Goal: Information Seeking & Learning: Compare options

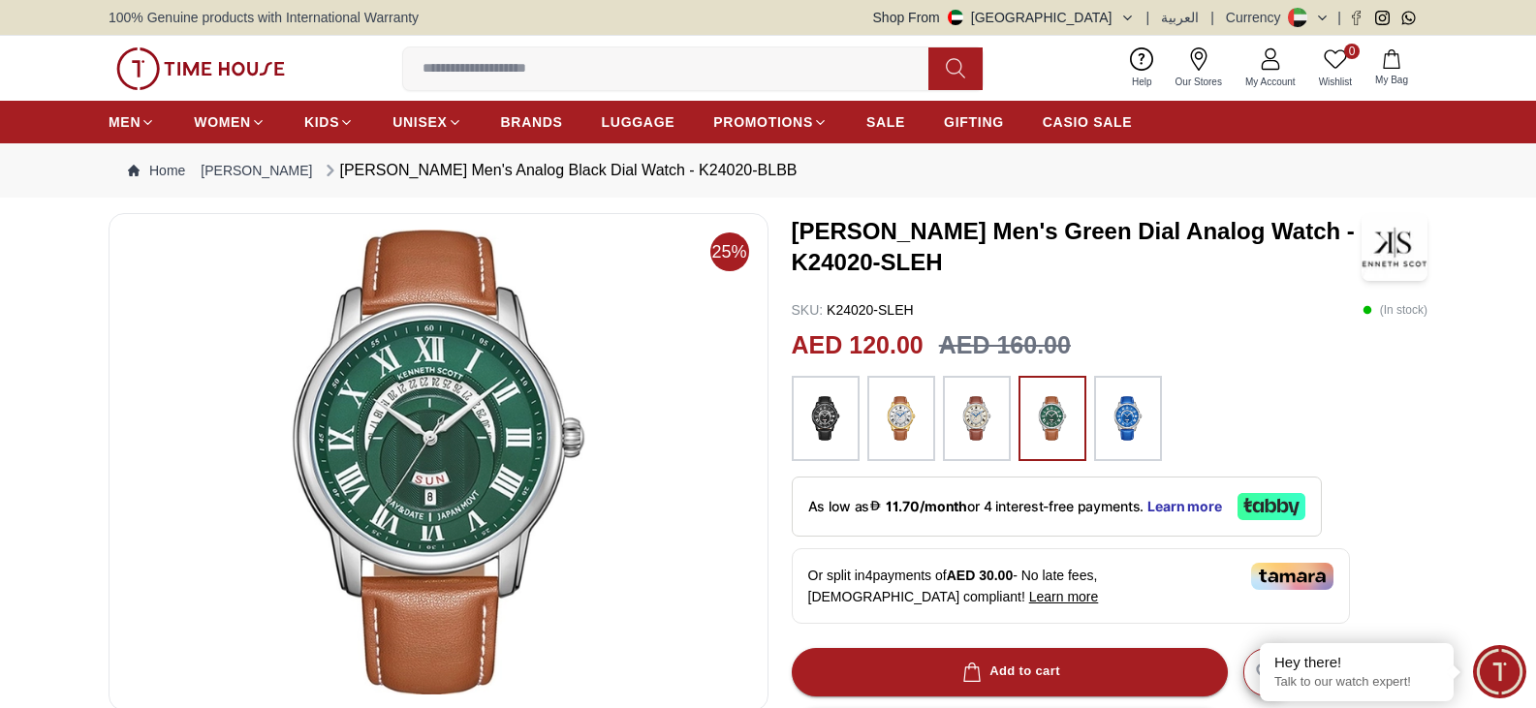
click at [891, 404] on img at bounding box center [901, 419] width 48 height 66
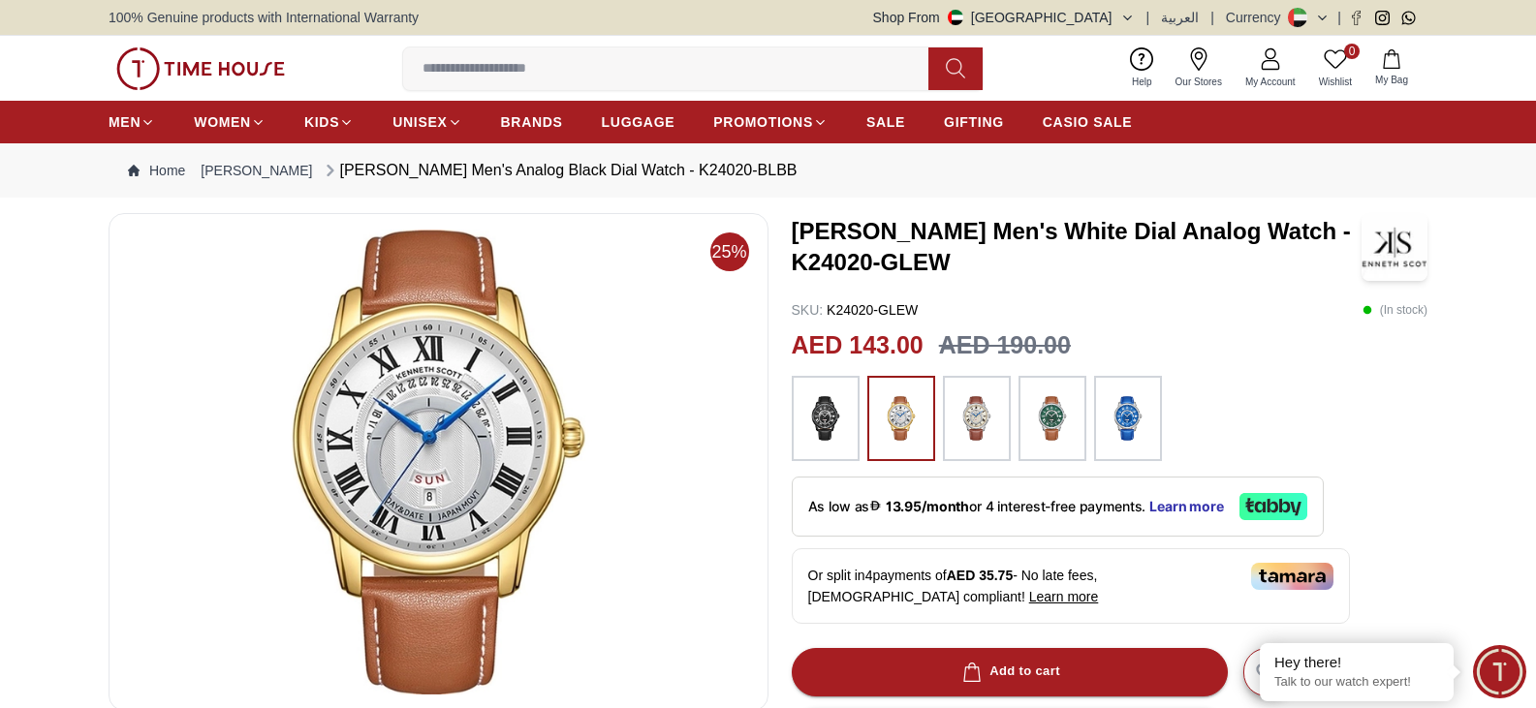
click at [1048, 419] on img at bounding box center [1052, 419] width 48 height 66
click at [1132, 422] on img at bounding box center [1128, 419] width 48 height 66
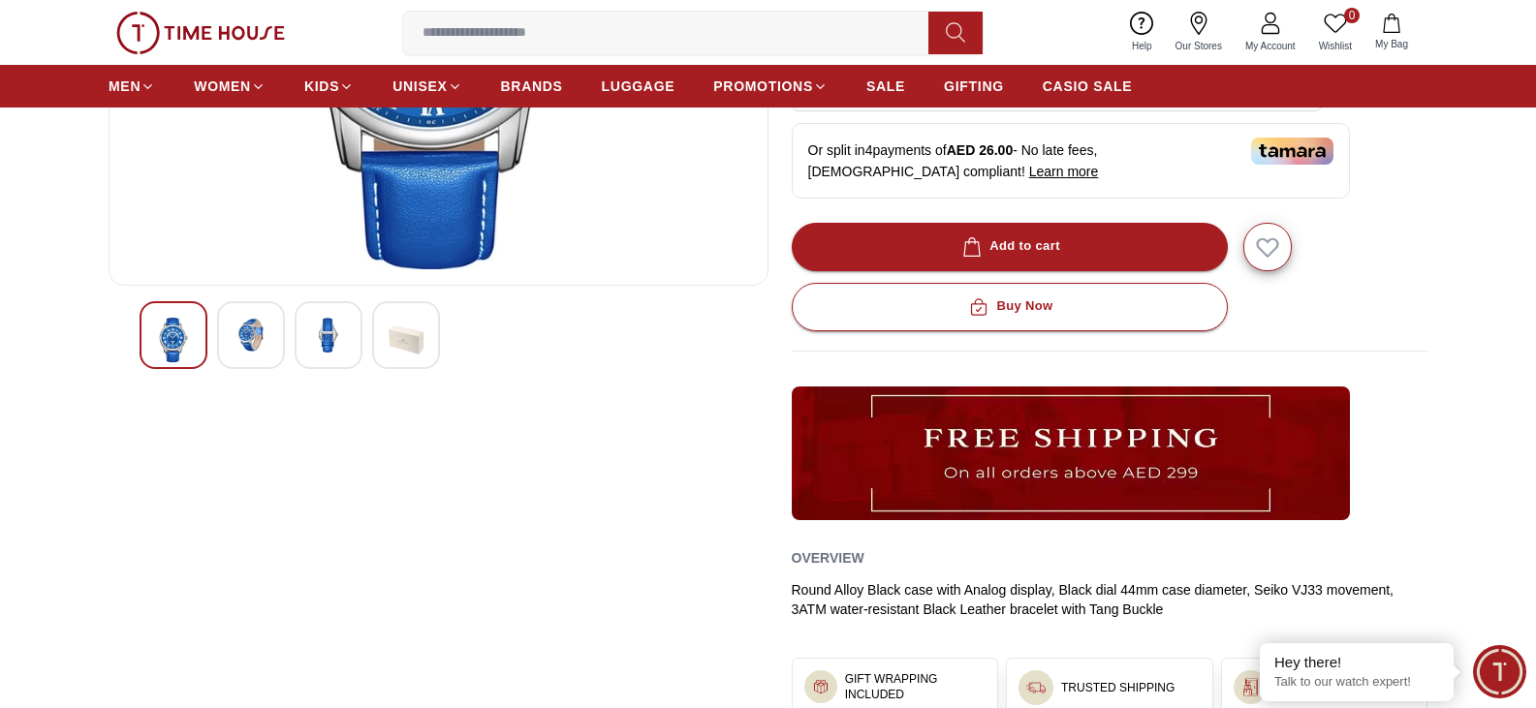
scroll to position [484, 0]
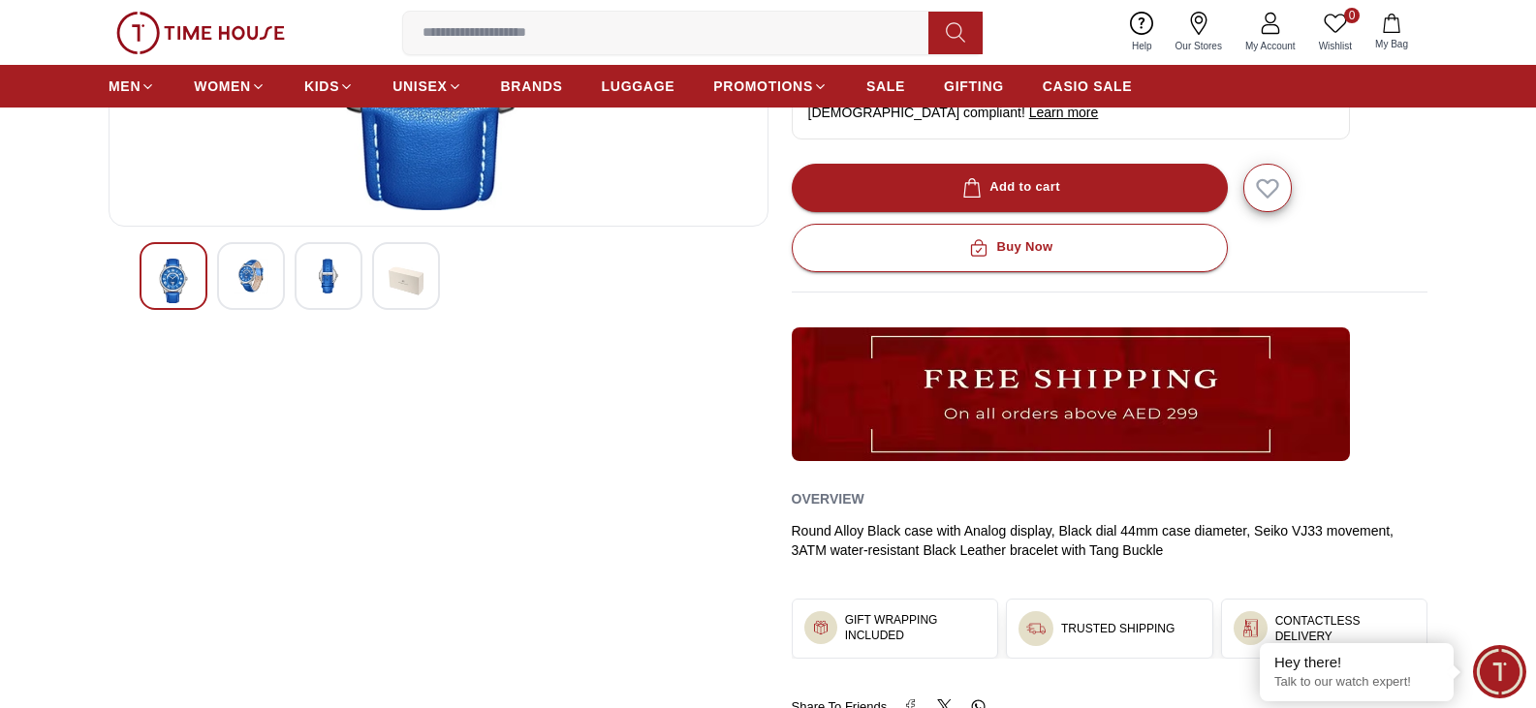
click at [247, 291] on img at bounding box center [251, 276] width 35 height 35
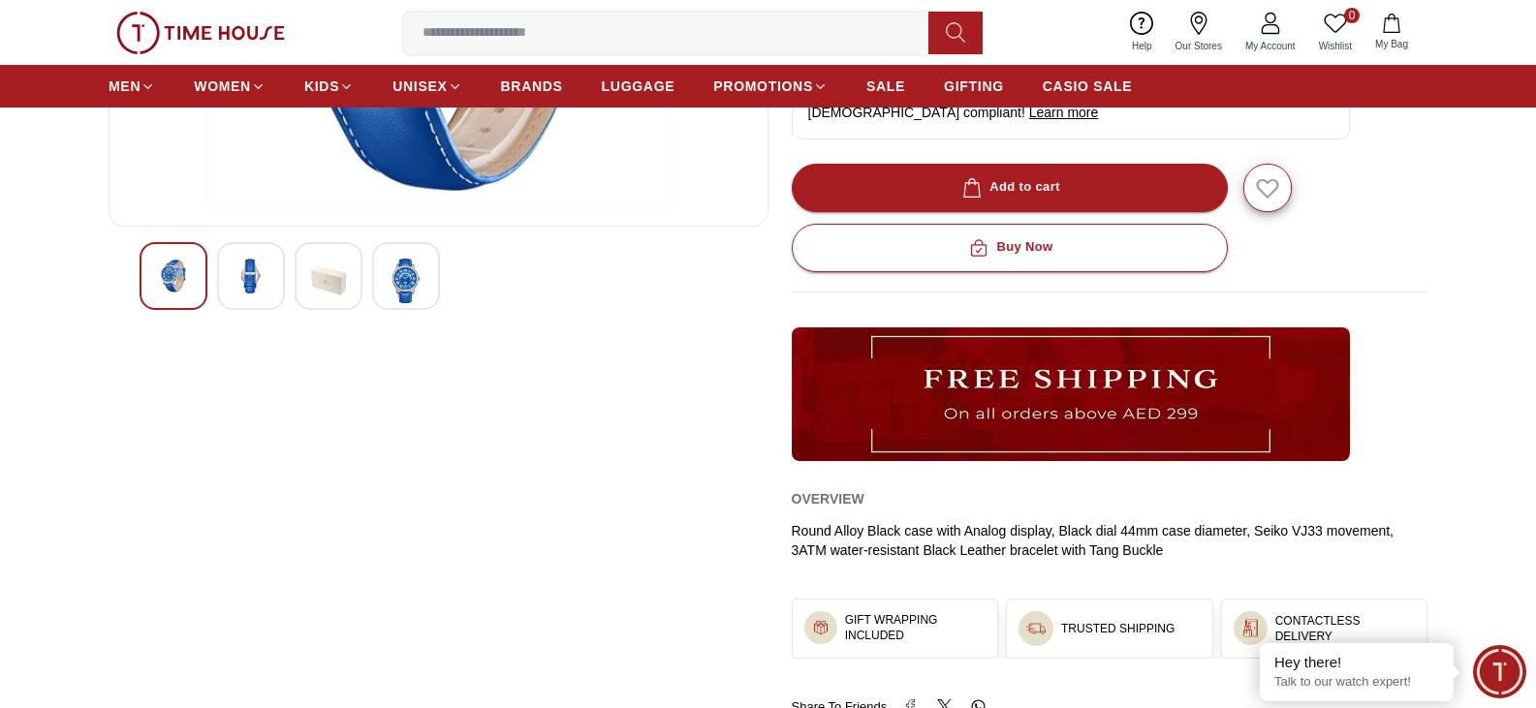
click at [361, 265] on div at bounding box center [329, 276] width 68 height 68
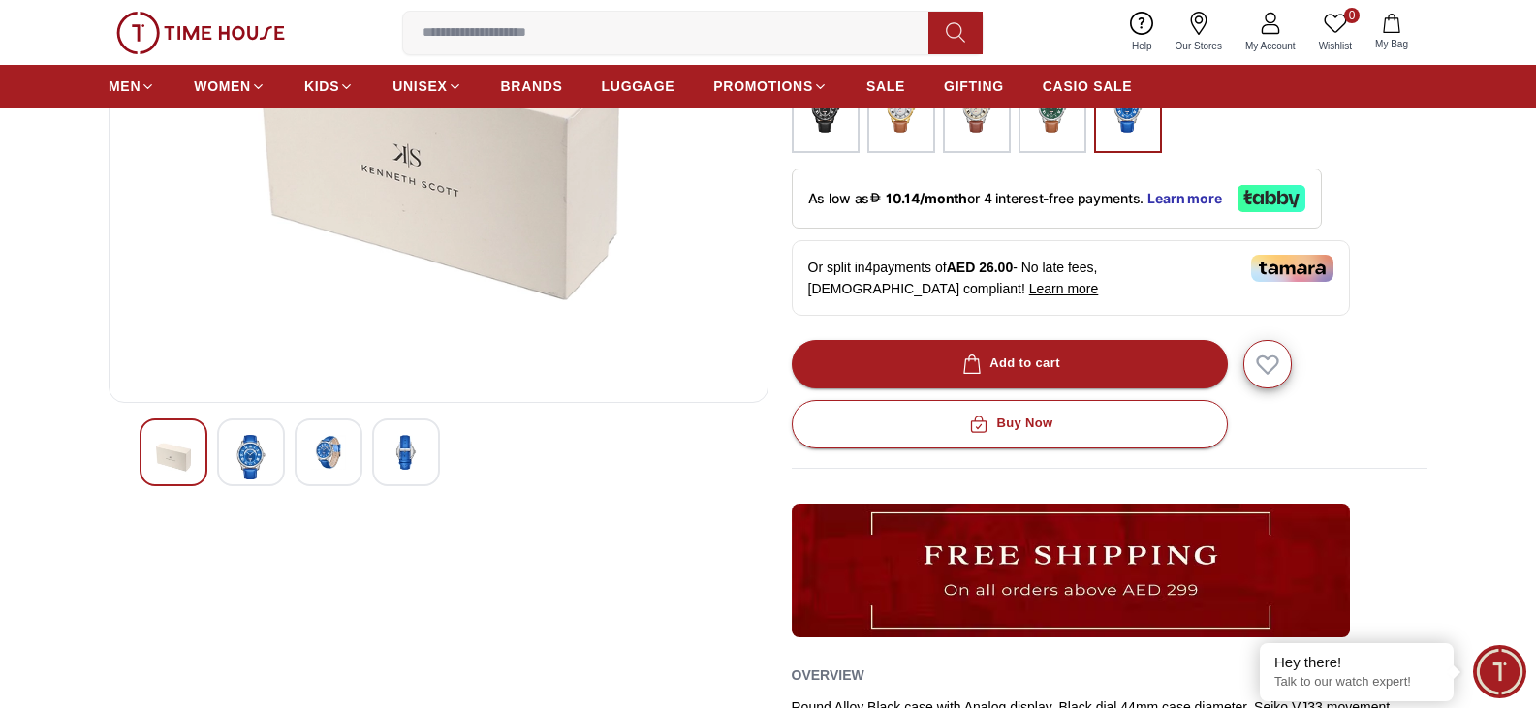
scroll to position [291, 0]
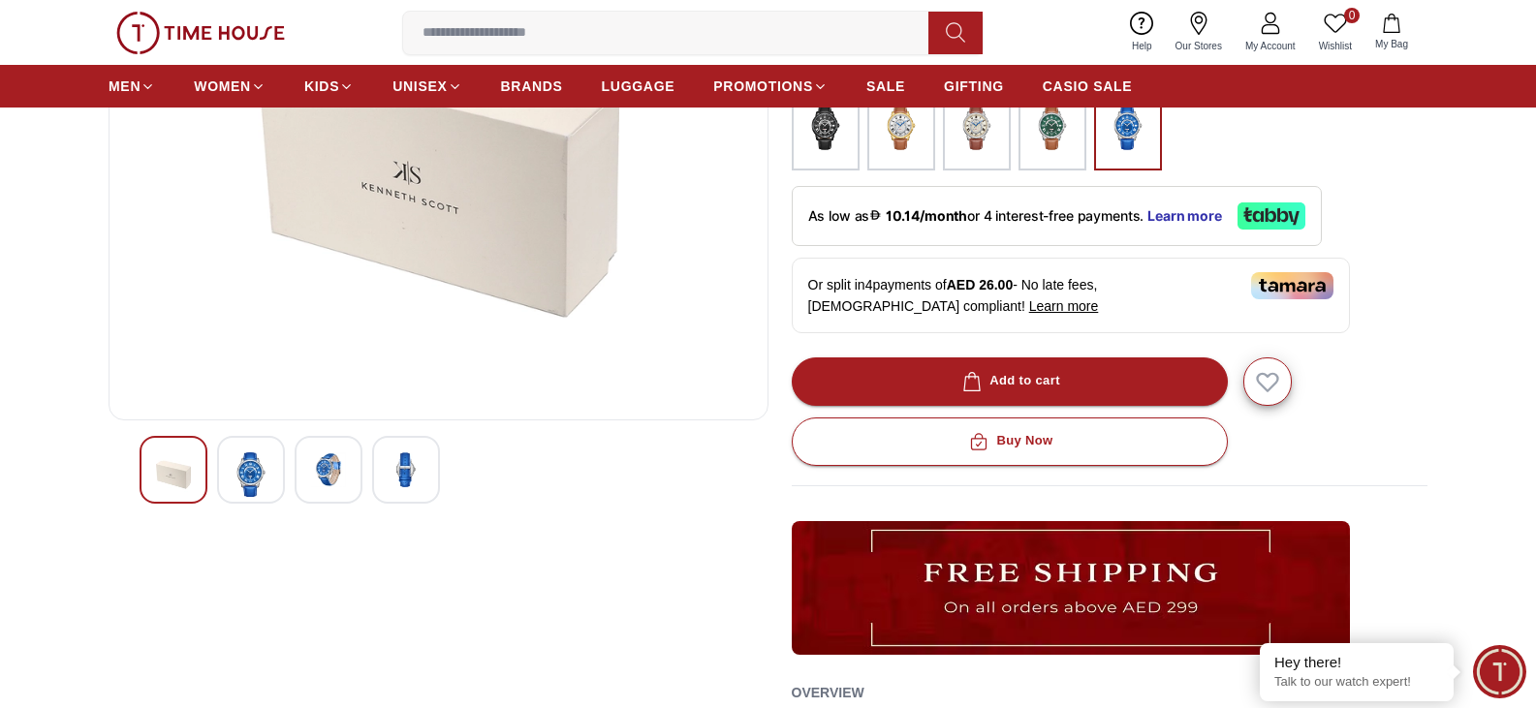
click at [406, 462] on img at bounding box center [406, 469] width 35 height 35
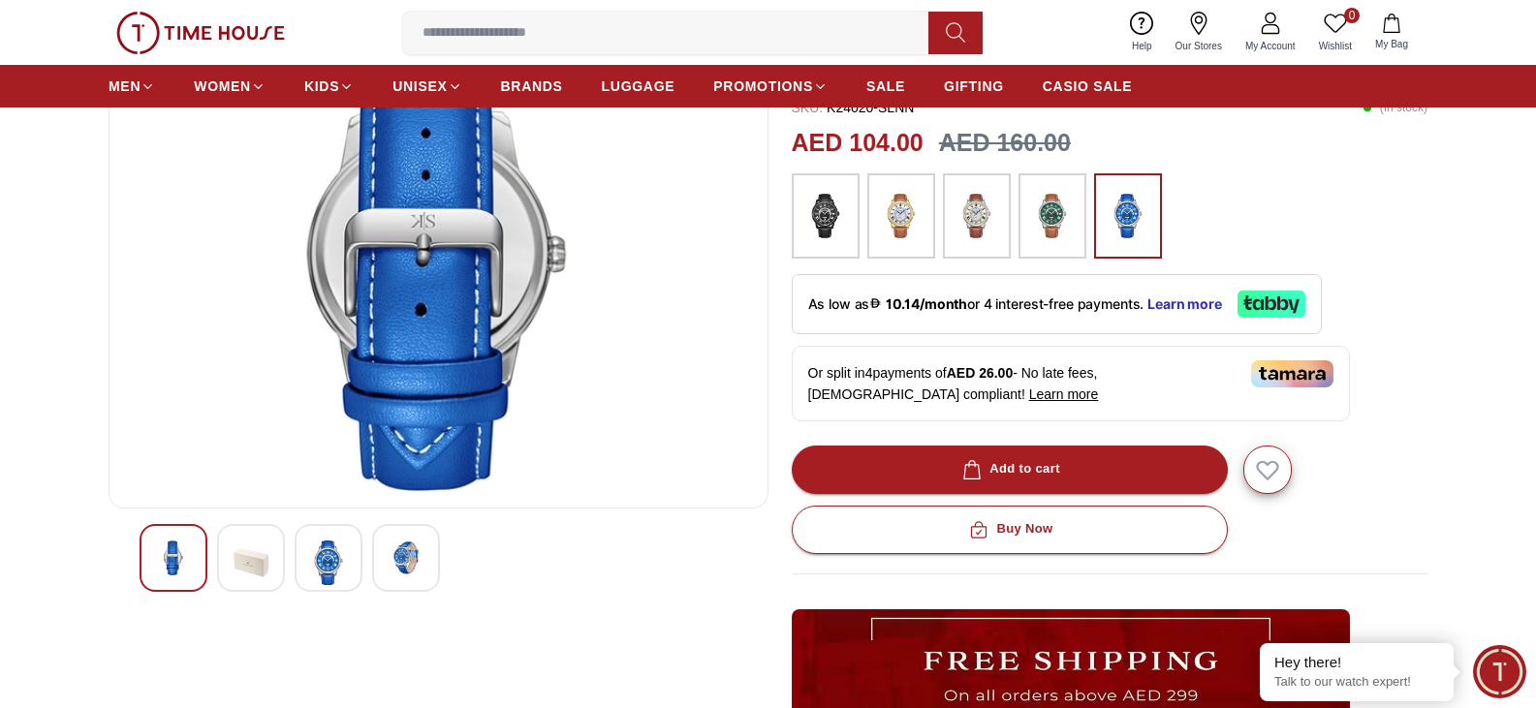
scroll to position [484, 0]
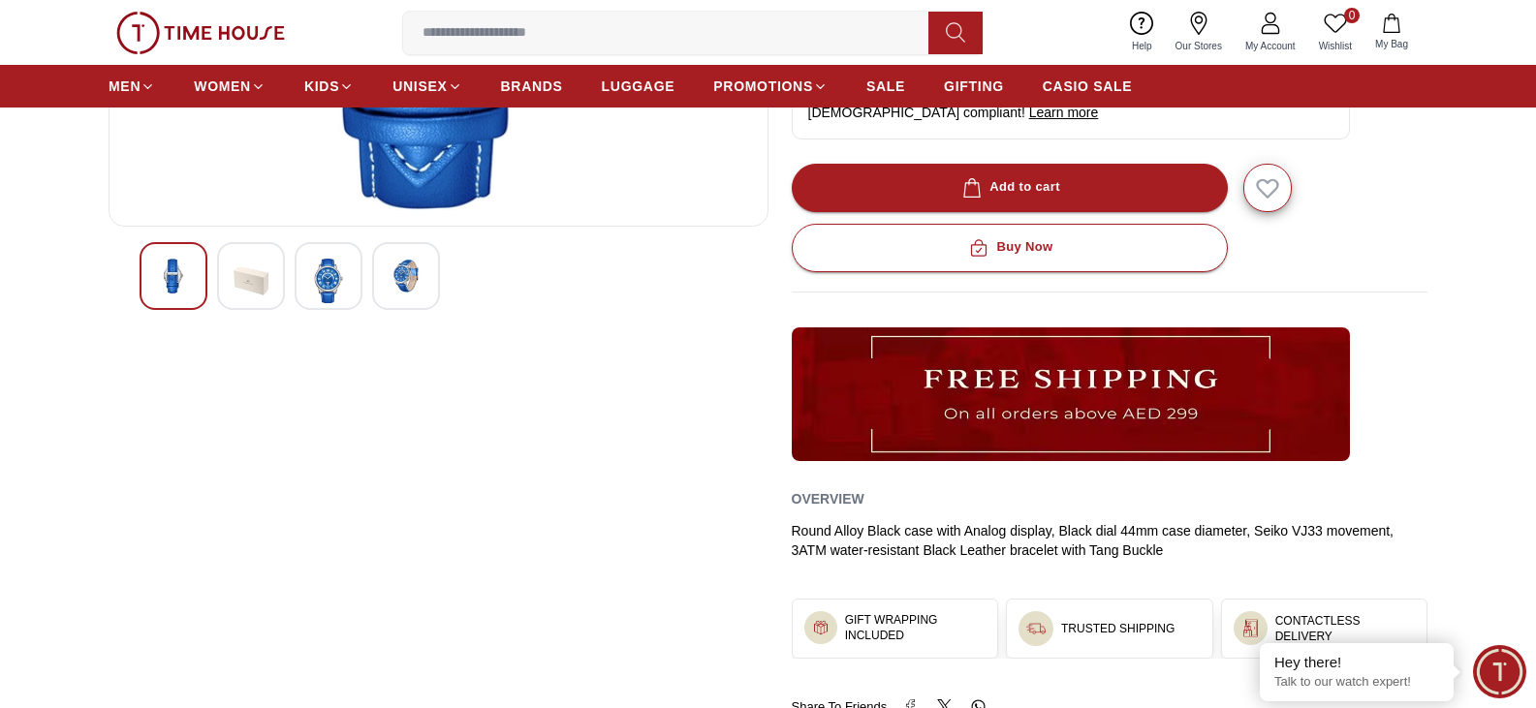
click at [268, 291] on div at bounding box center [251, 276] width 68 height 68
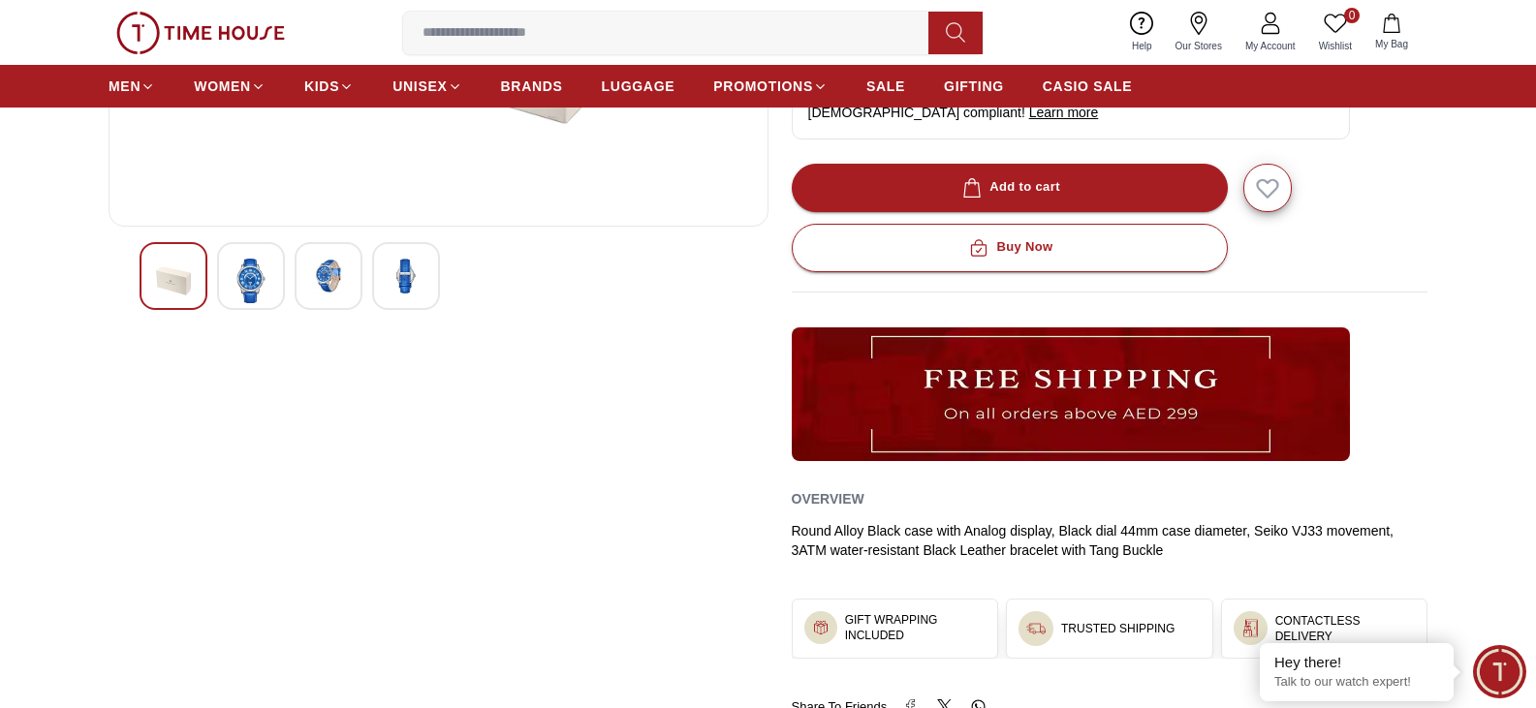
click at [322, 275] on img at bounding box center [328, 276] width 35 height 35
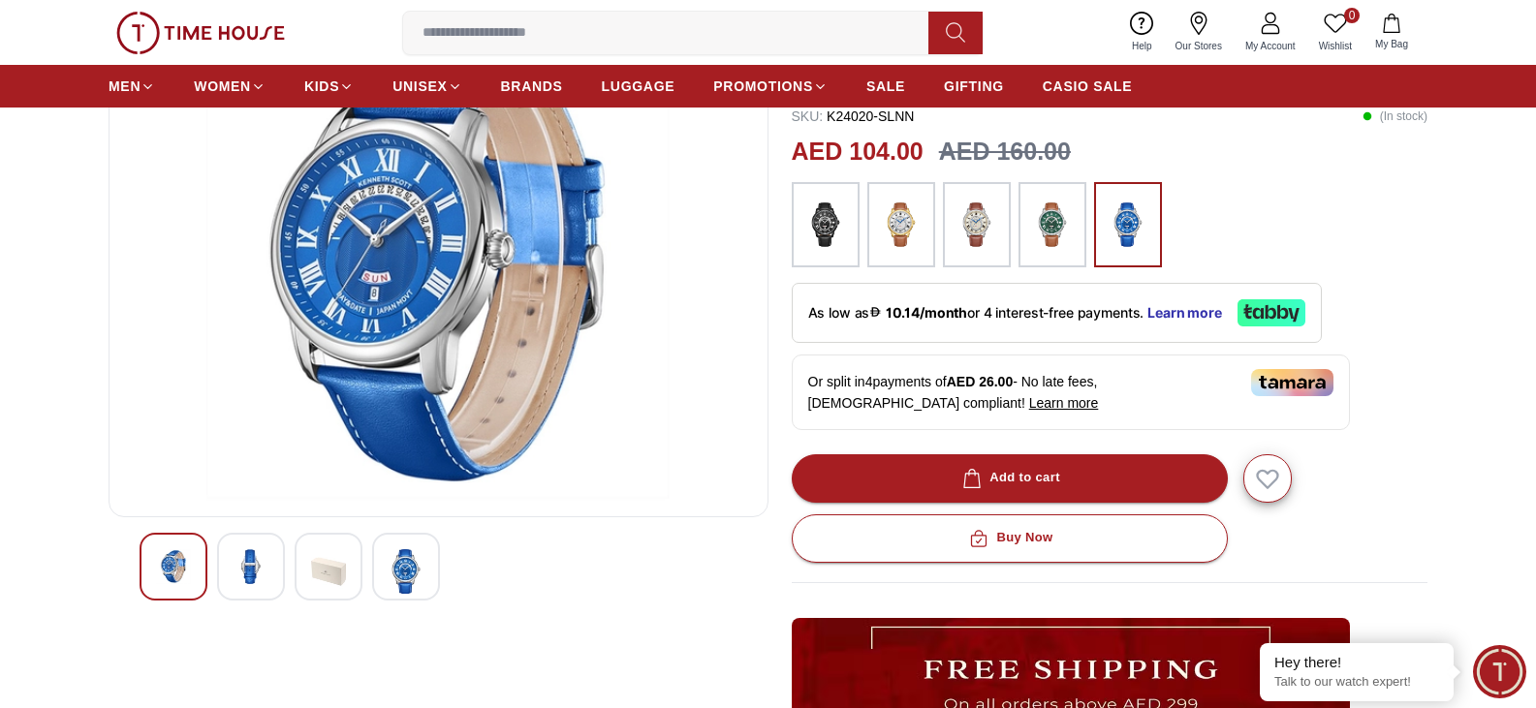
scroll to position [97, 0]
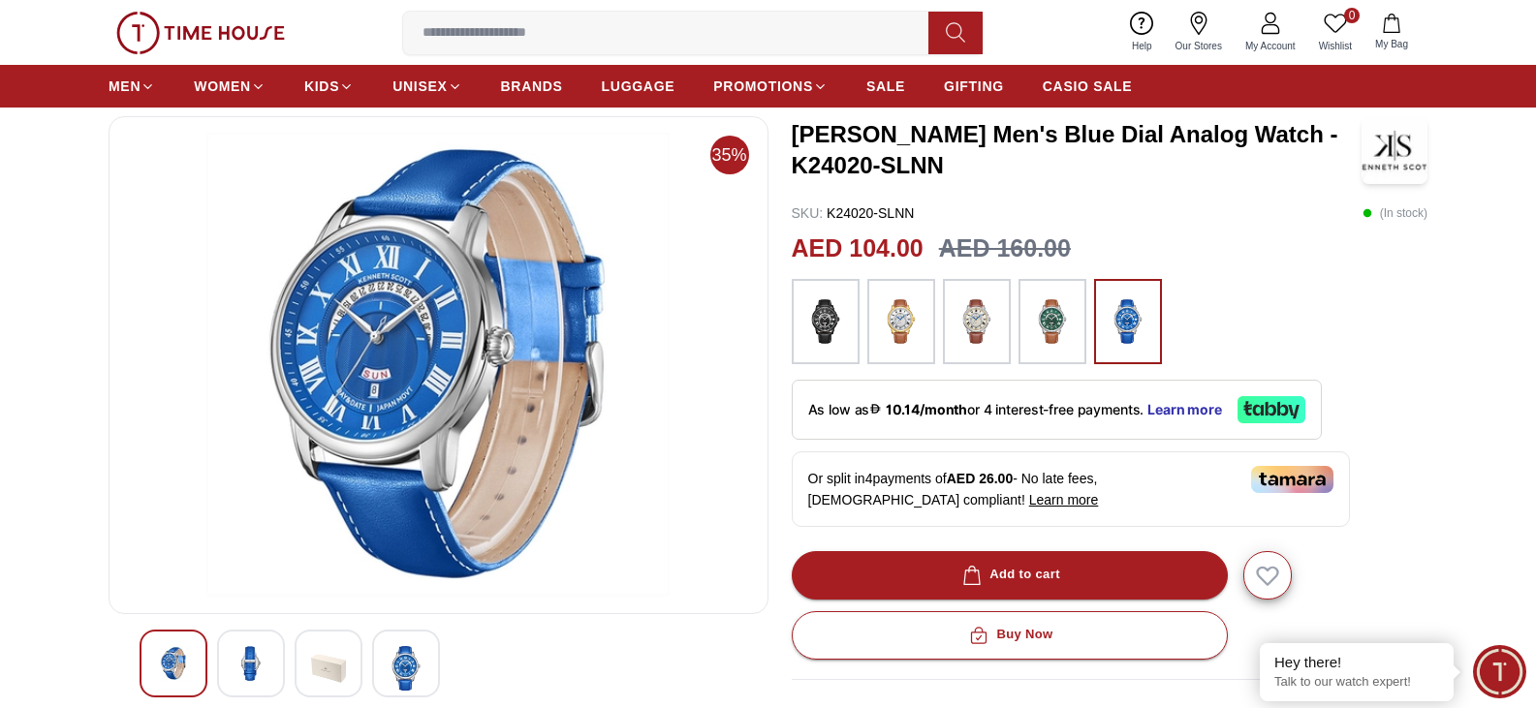
click at [899, 304] on img at bounding box center [901, 322] width 48 height 66
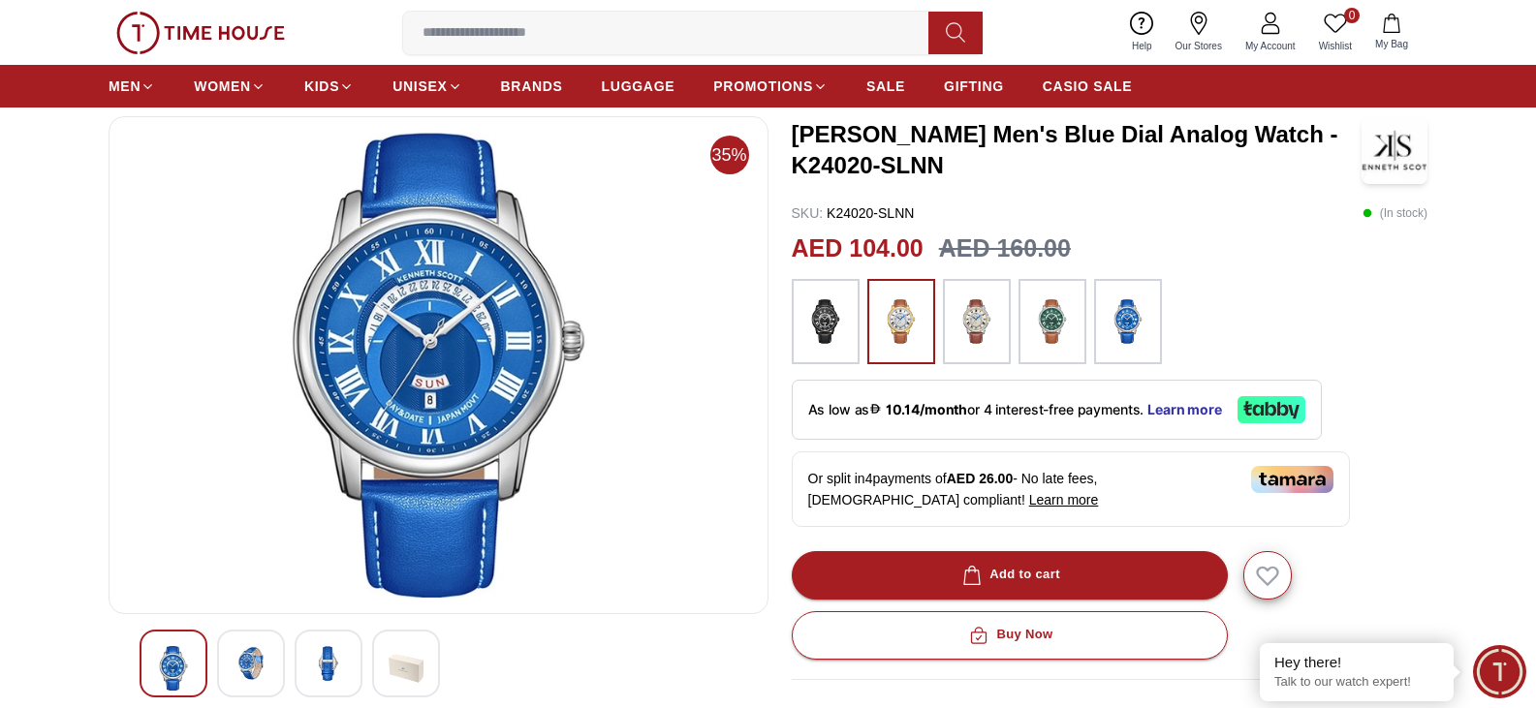
click at [908, 321] on img at bounding box center [901, 322] width 48 height 66
click at [874, 336] on div at bounding box center [901, 321] width 68 height 85
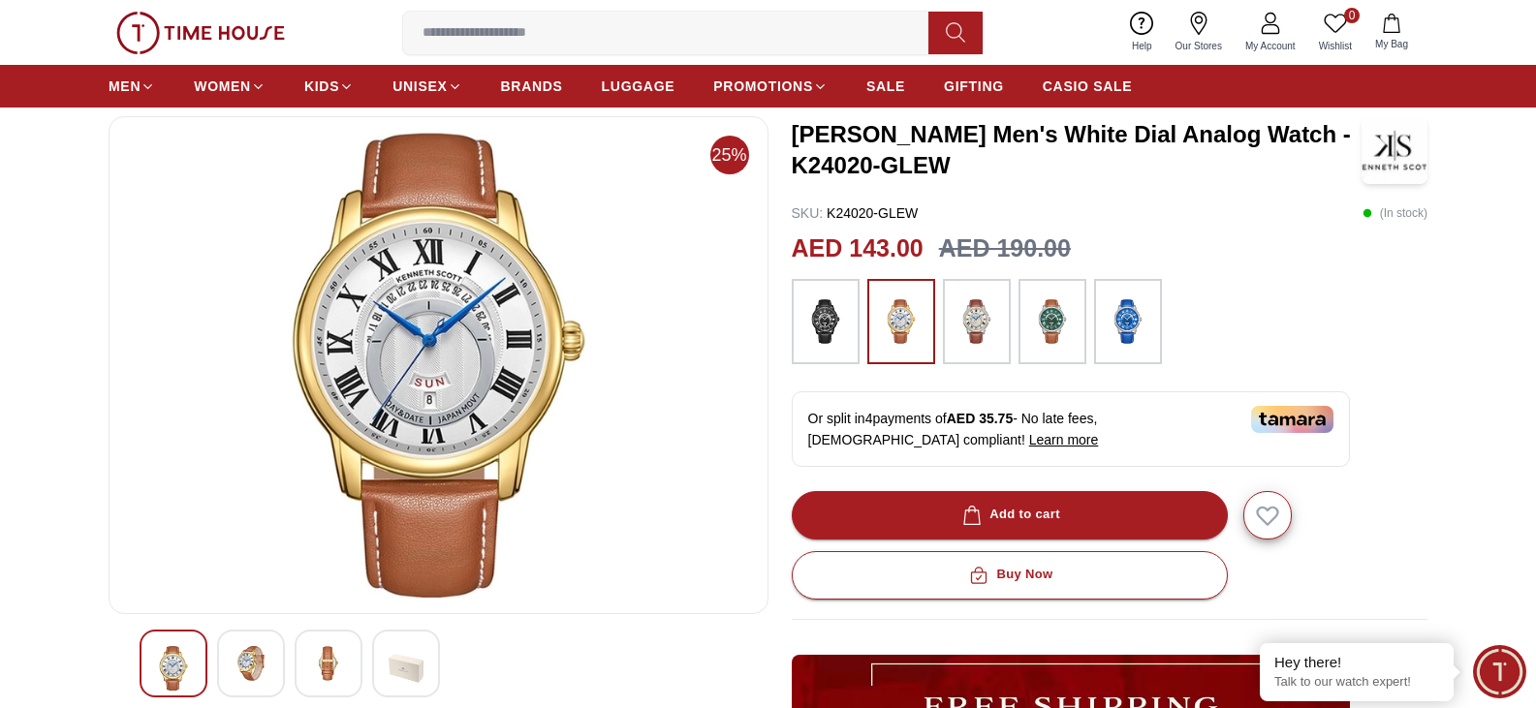
click at [978, 329] on img at bounding box center [976, 322] width 48 height 66
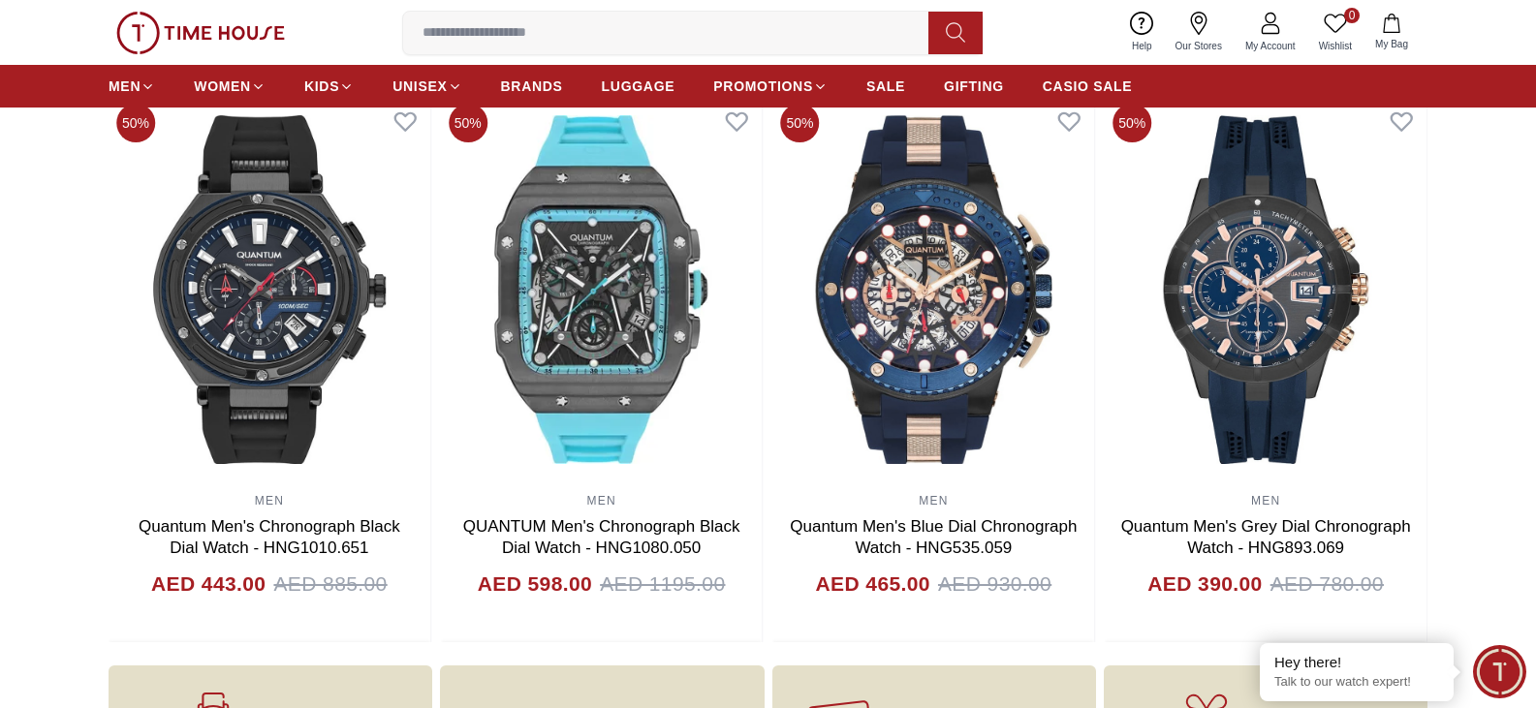
scroll to position [1841, 0]
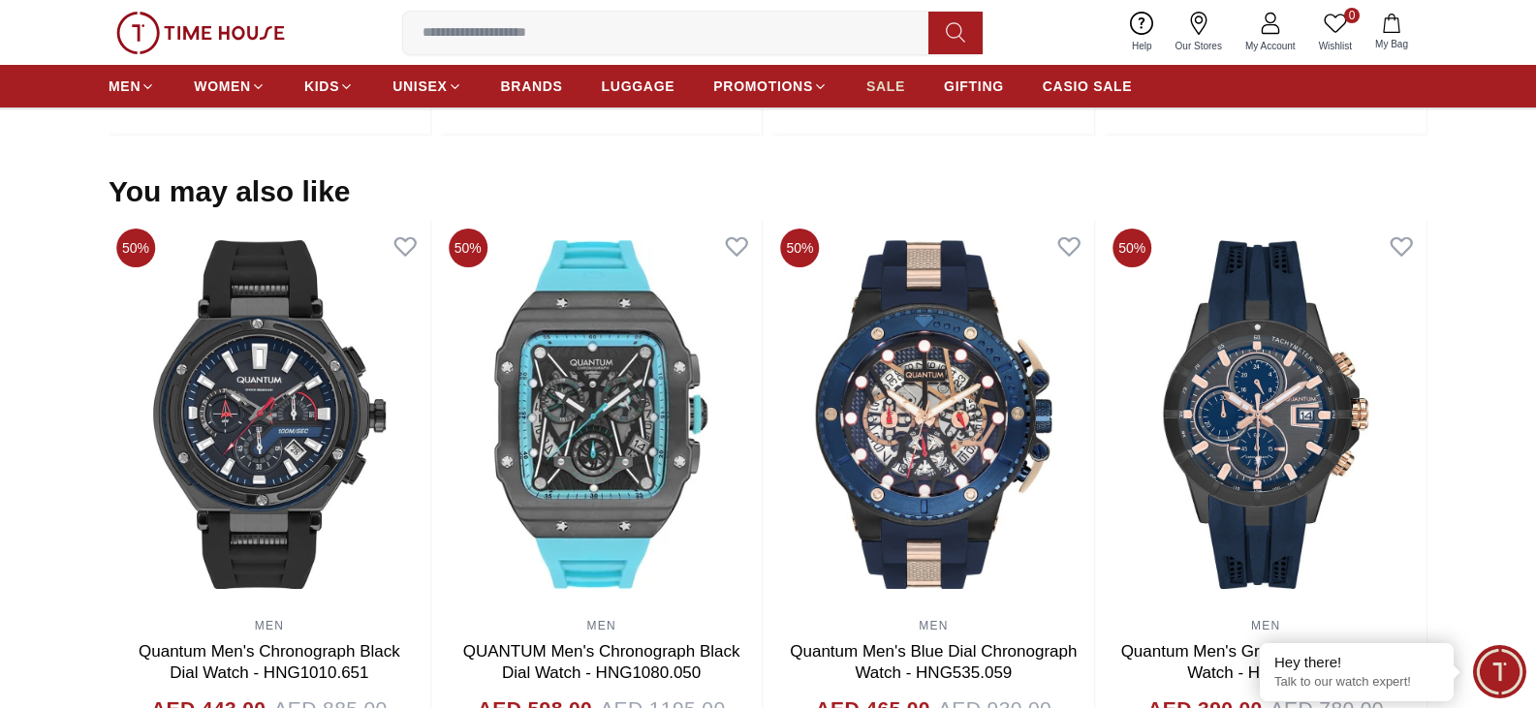
click at [888, 85] on span "SALE" at bounding box center [885, 86] width 39 height 19
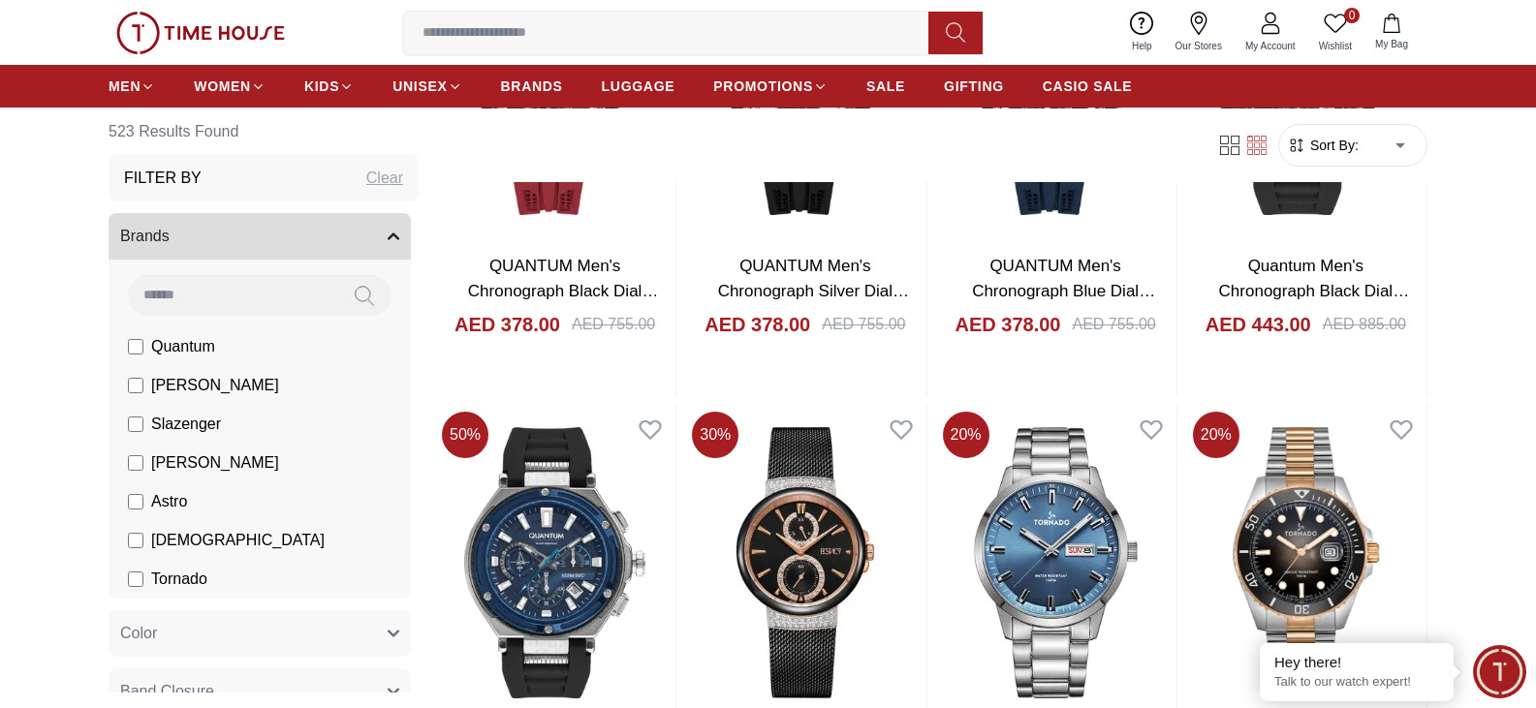
scroll to position [1453, 0]
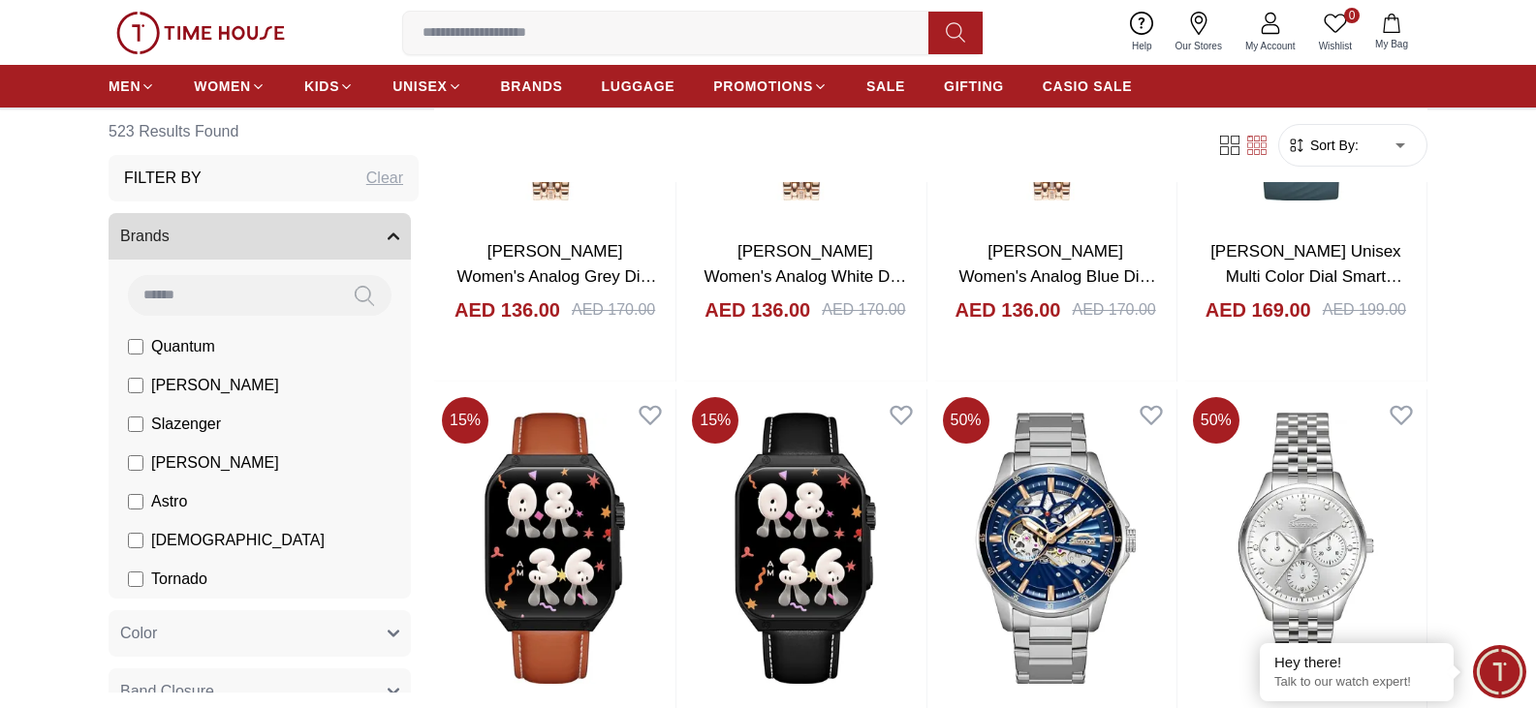
scroll to position [4263, 0]
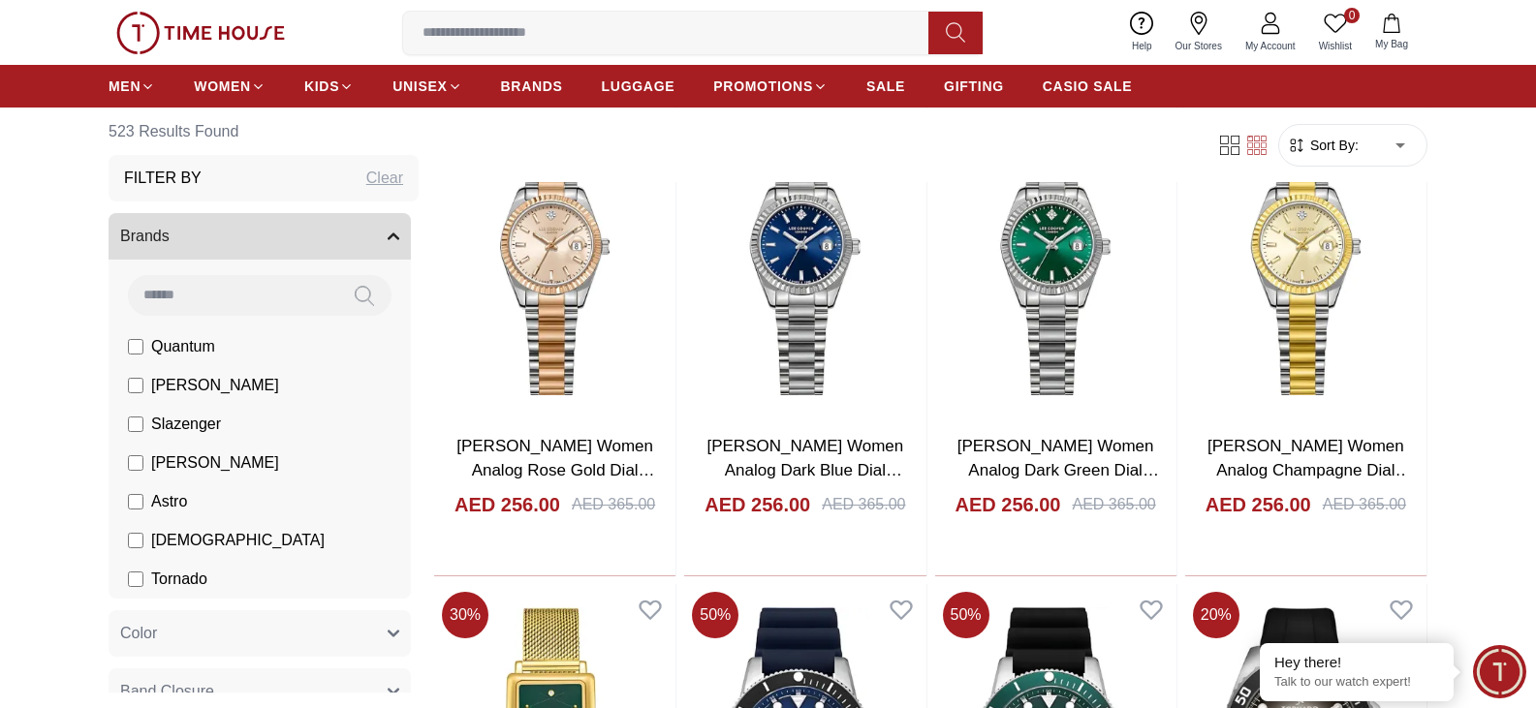
scroll to position [7848, 0]
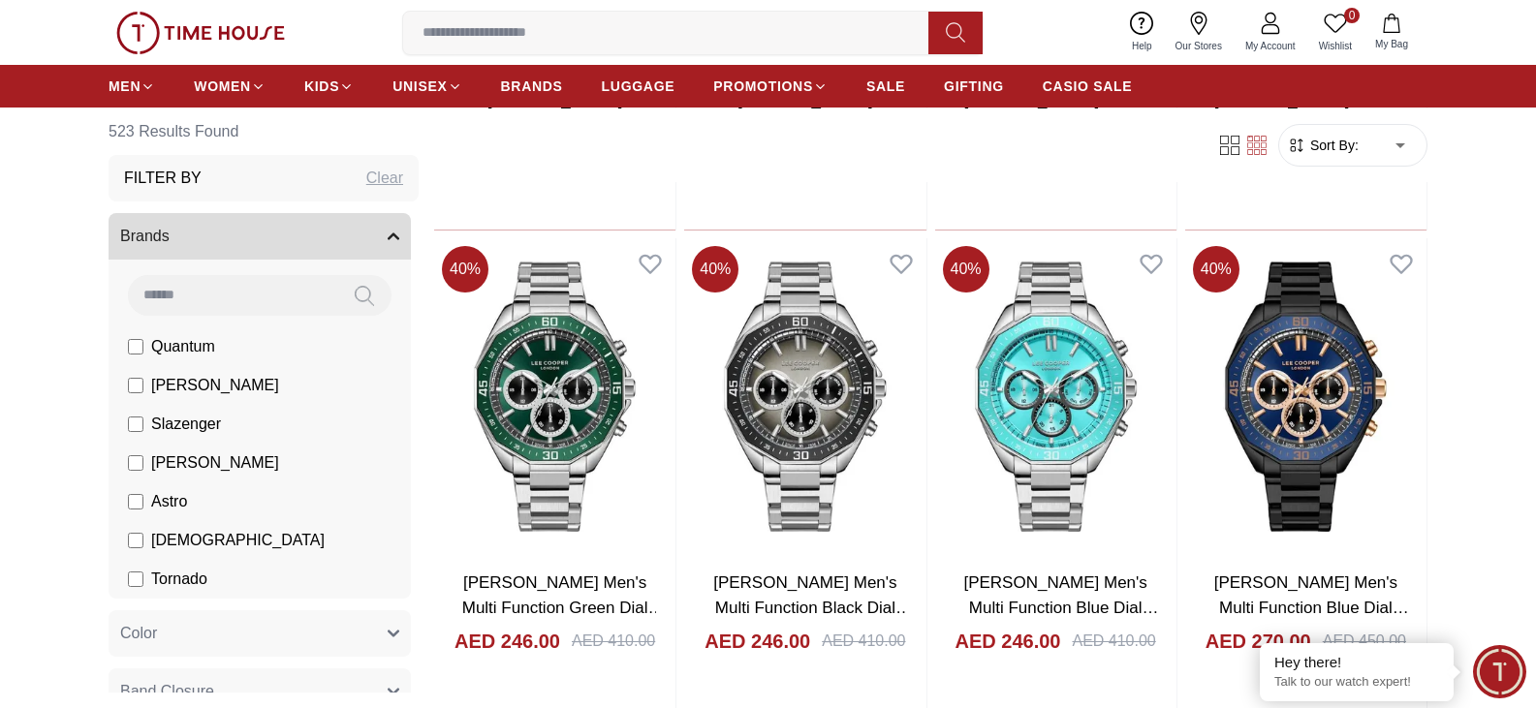
scroll to position [12208, 0]
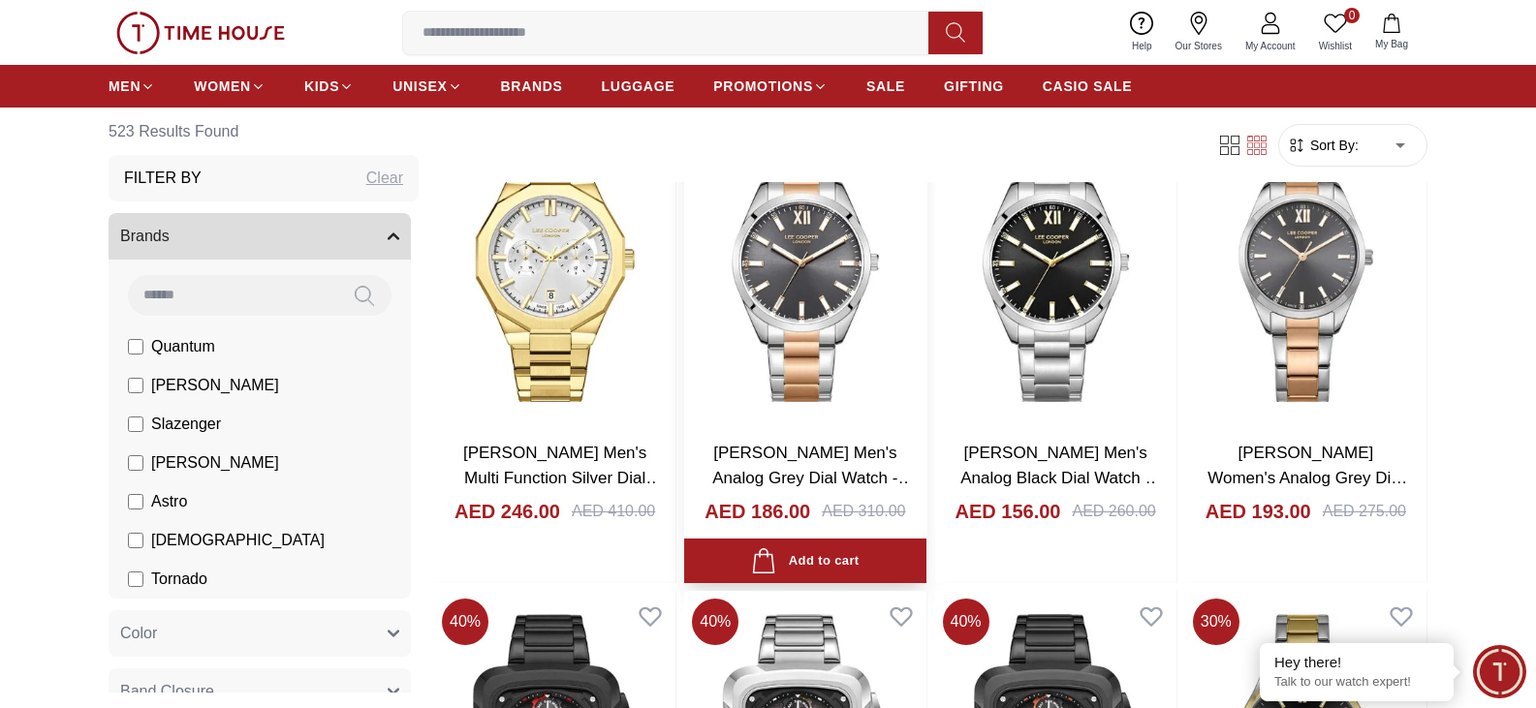
scroll to position [13662, 0]
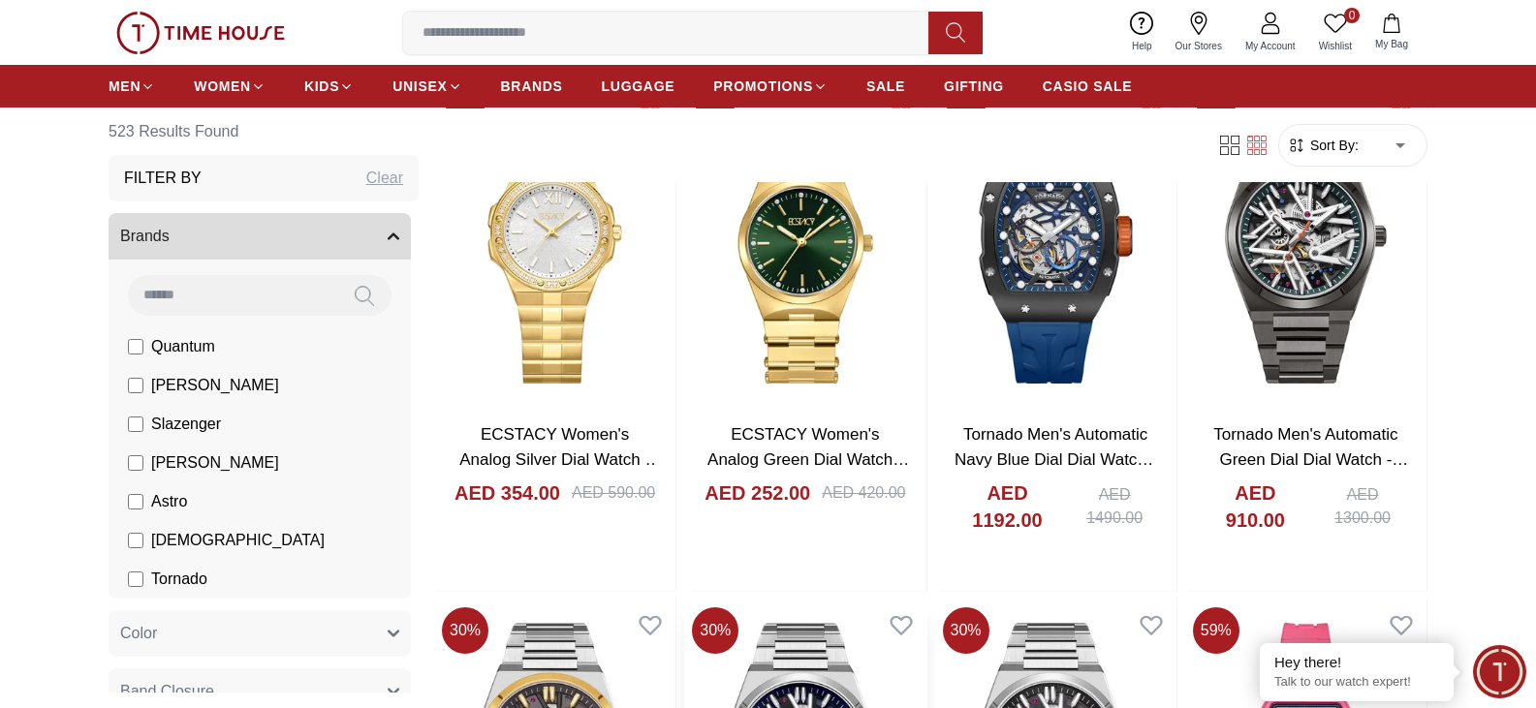
scroll to position [15696, 0]
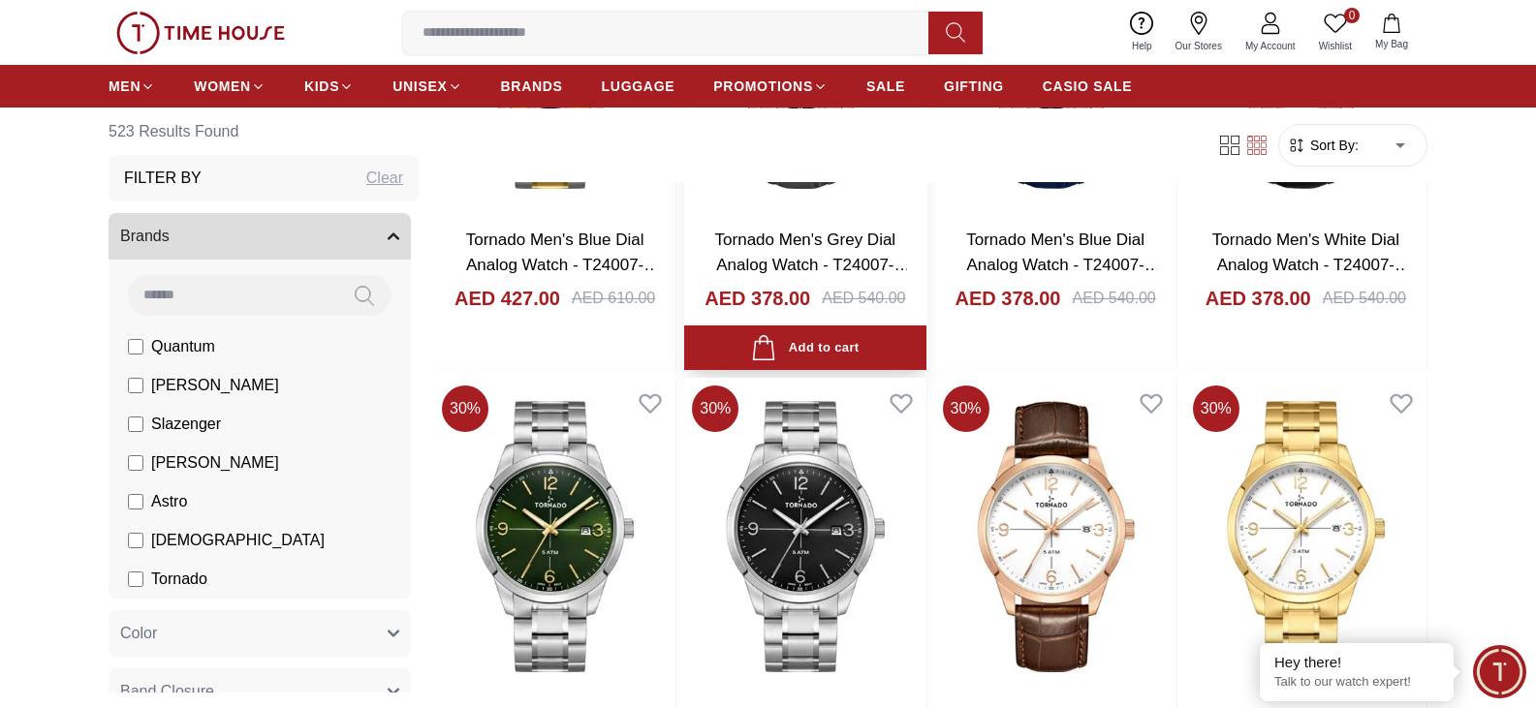
scroll to position [19475, 0]
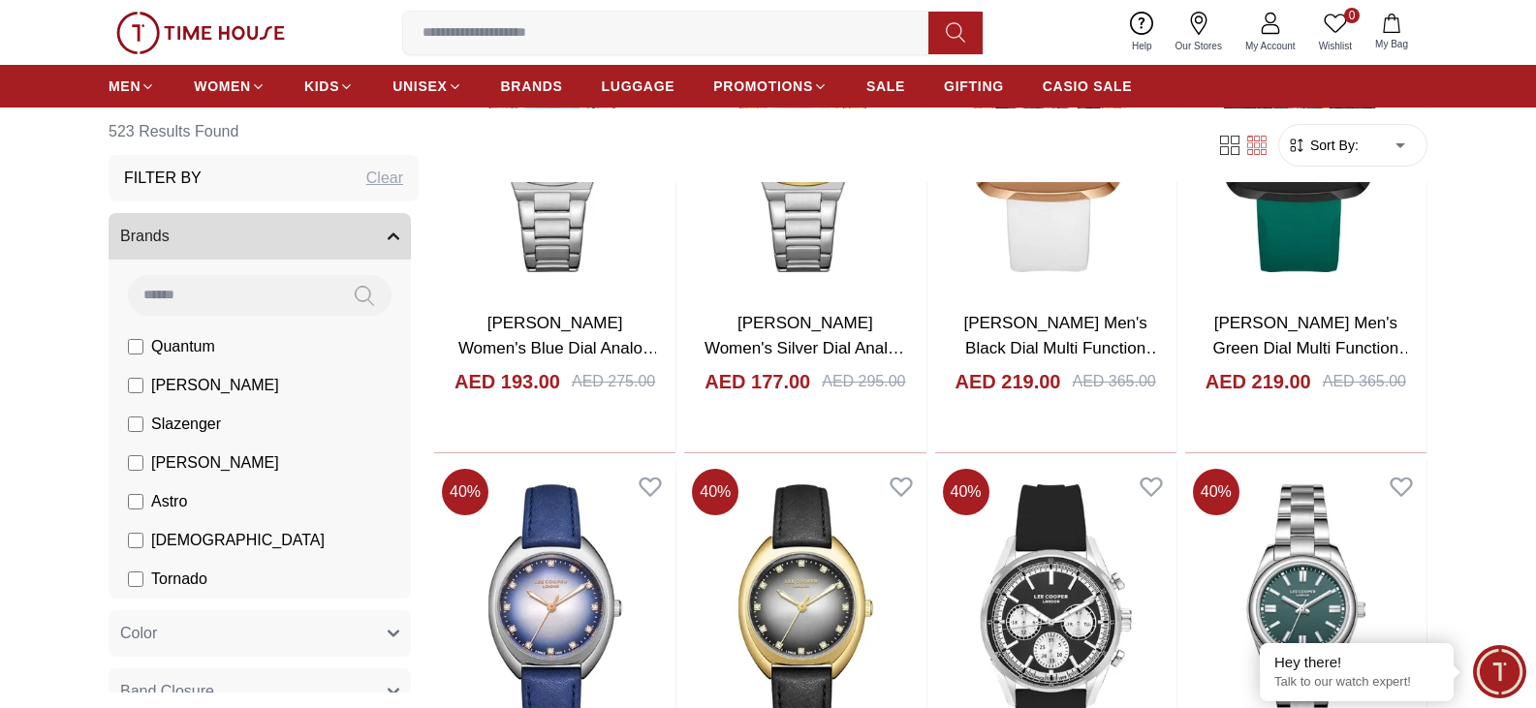
scroll to position [20735, 0]
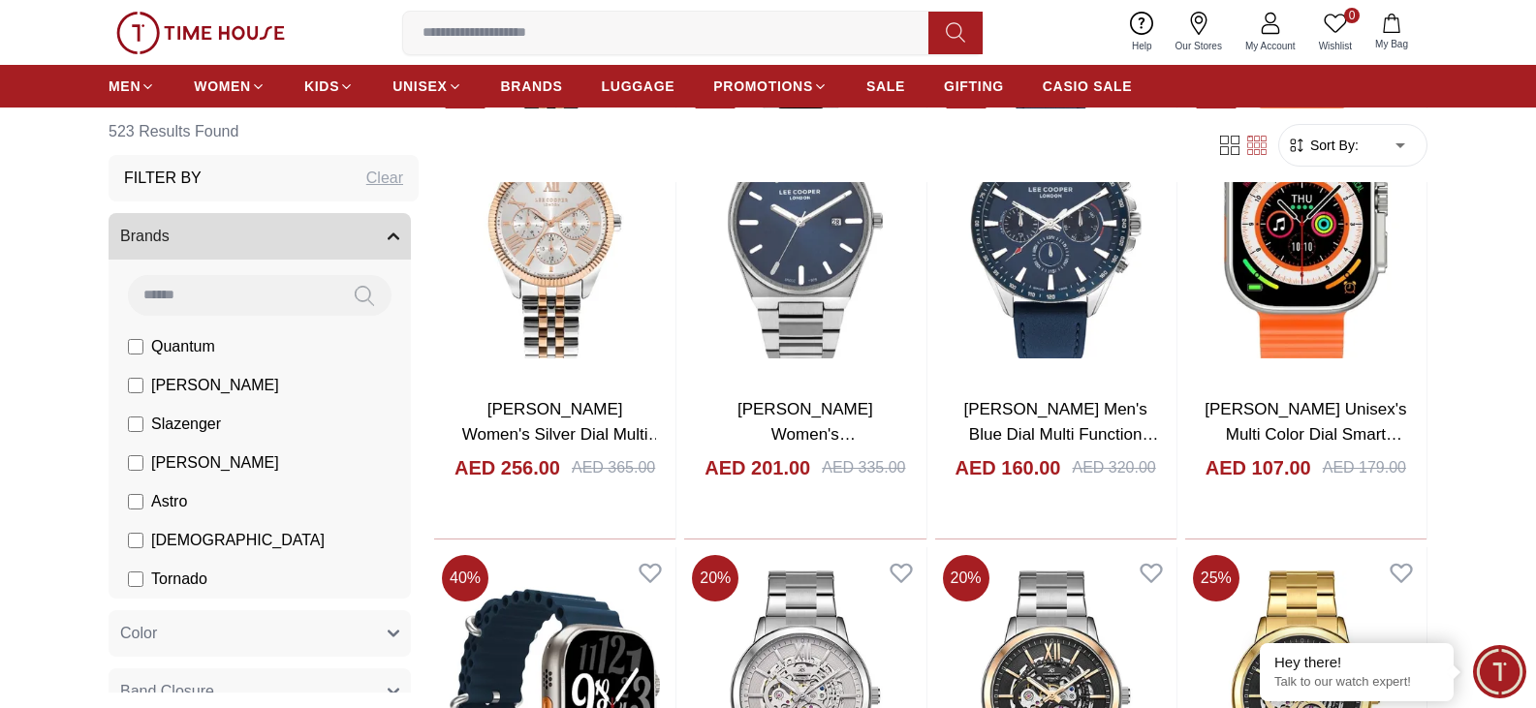
scroll to position [22576, 0]
